Goal: Transaction & Acquisition: Subscribe to service/newsletter

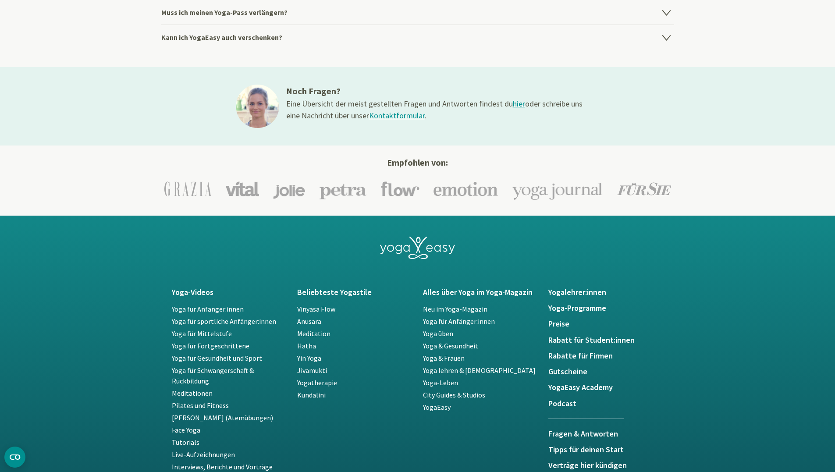
scroll to position [1069, 0]
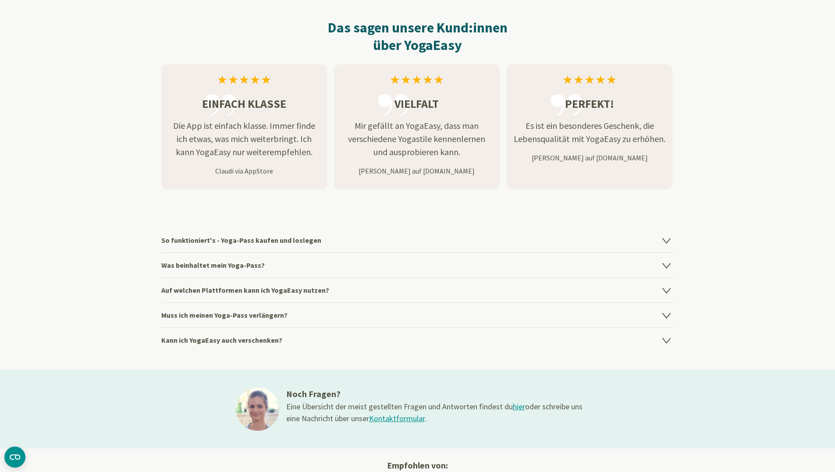
click at [662, 239] on icon at bounding box center [666, 240] width 11 height 11
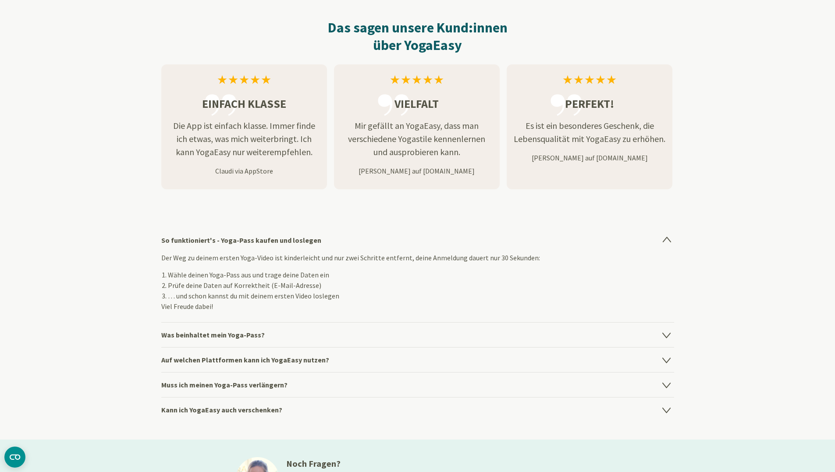
click at [669, 334] on icon at bounding box center [665, 335] width 7 height 5
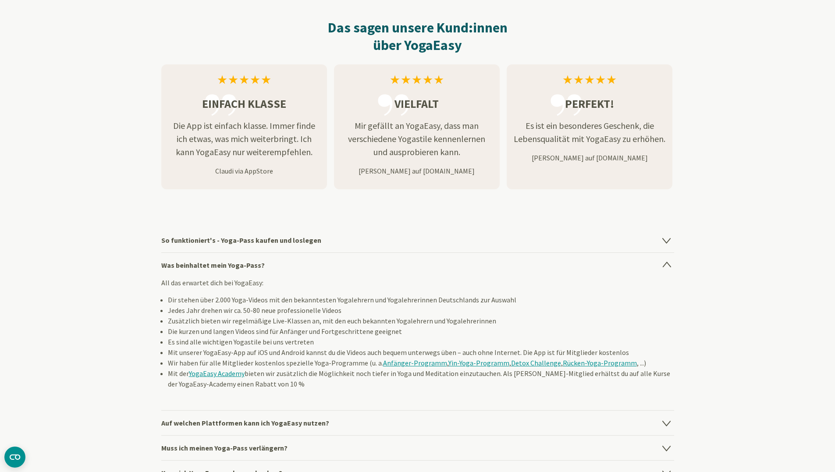
click at [668, 264] on icon at bounding box center [666, 265] width 11 height 11
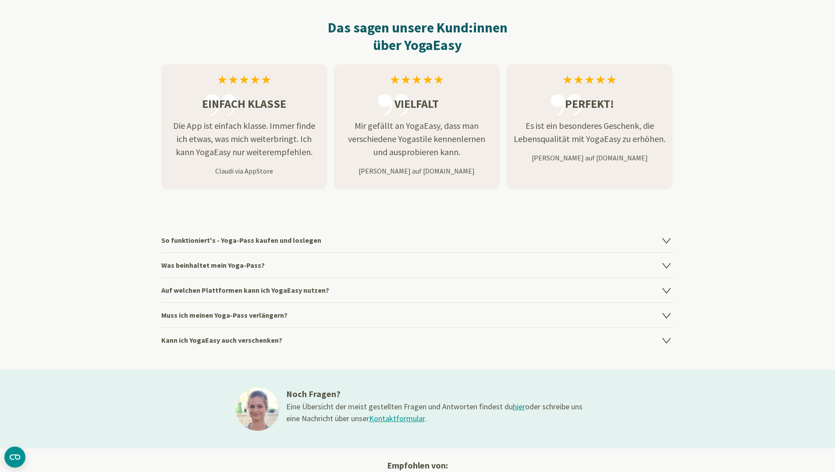
click at [667, 311] on icon at bounding box center [666, 315] width 11 height 11
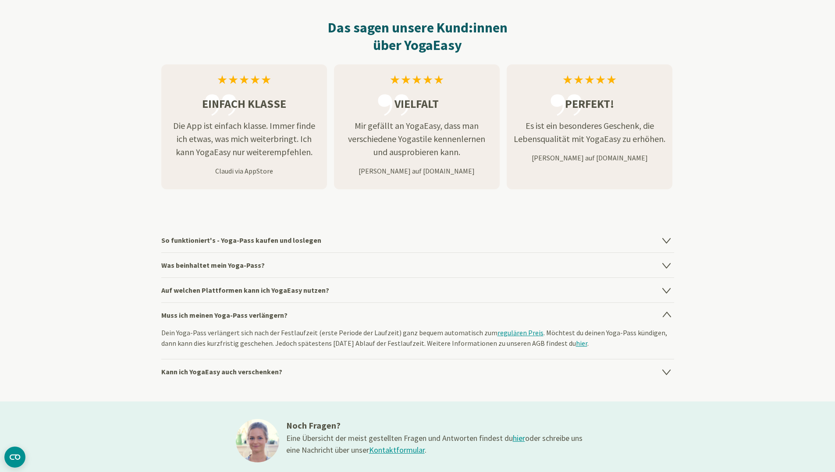
click at [670, 310] on icon at bounding box center [666, 315] width 11 height 11
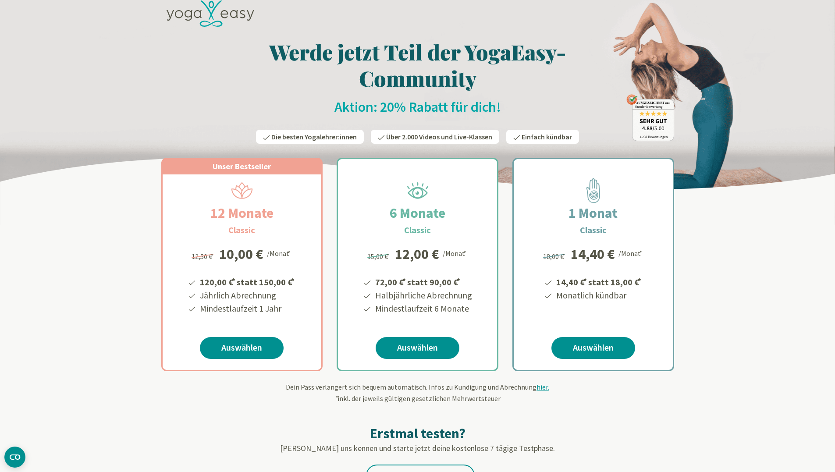
scroll to position [0, 0]
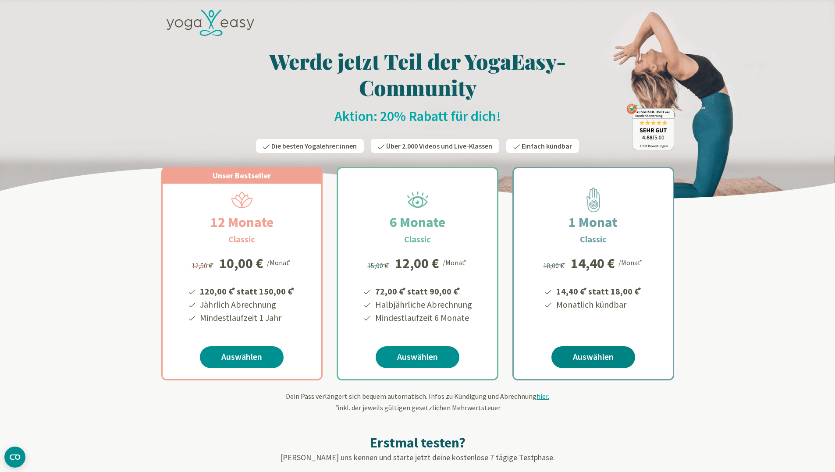
click at [593, 357] on link "Auswählen" at bounding box center [593, 357] width 84 height 22
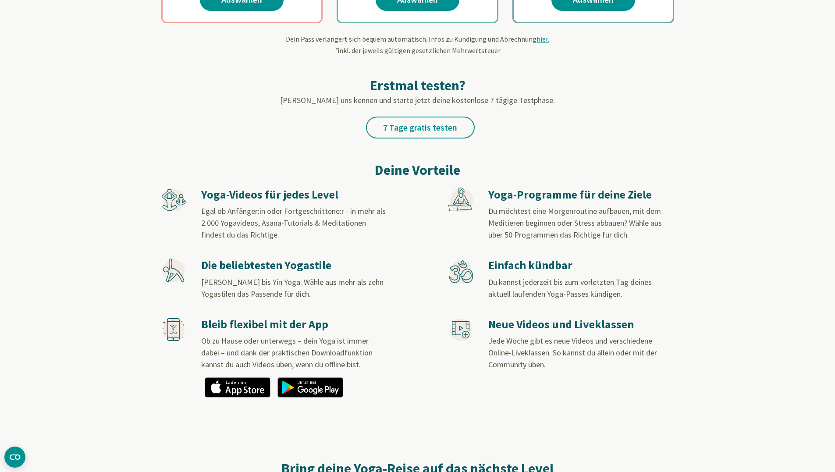
scroll to position [187, 0]
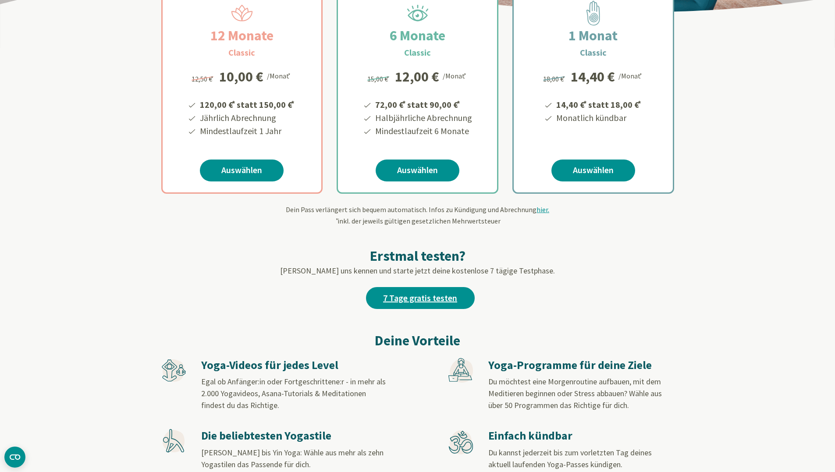
click at [456, 302] on link "7 Tage gratis testen" at bounding box center [420, 298] width 109 height 22
